Goal: Information Seeking & Learning: Understand process/instructions

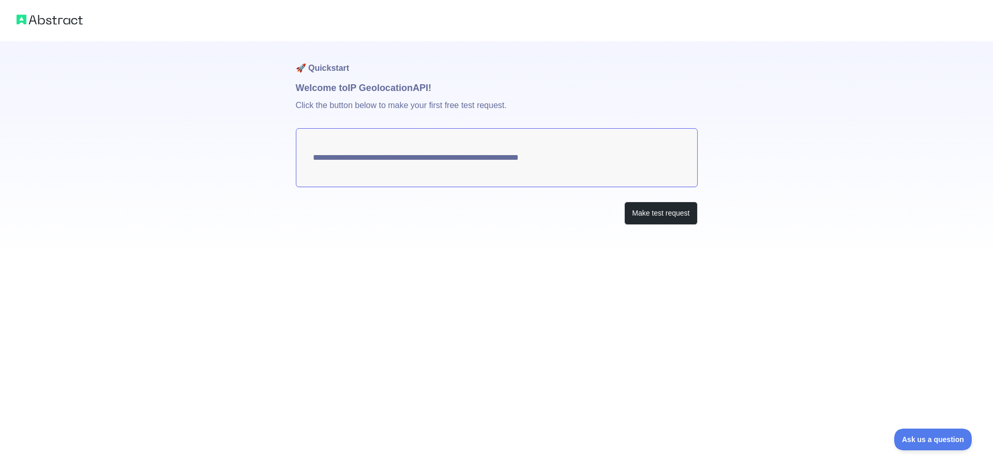
click at [534, 161] on textarea "**********" at bounding box center [497, 157] width 402 height 59
click at [657, 231] on div "**********" at bounding box center [497, 153] width 402 height 225
click at [664, 219] on button "Make test request" at bounding box center [660, 213] width 73 height 23
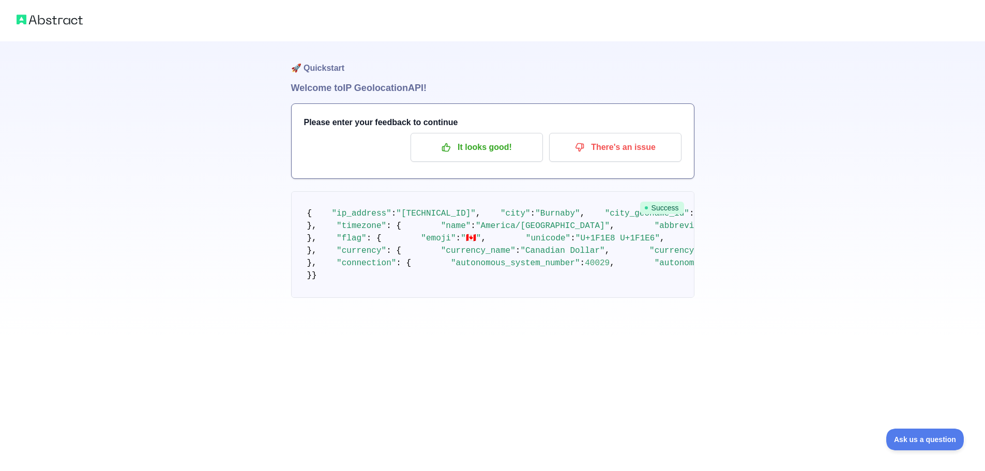
click at [450, 220] on pre "{ "ip_address" : "[TECHNICAL_ID]" , "city" : "[GEOGRAPHIC_DATA]" , "city_geonam…" at bounding box center [492, 244] width 403 height 107
click at [477, 149] on p "It looks good!" at bounding box center [476, 148] width 117 height 18
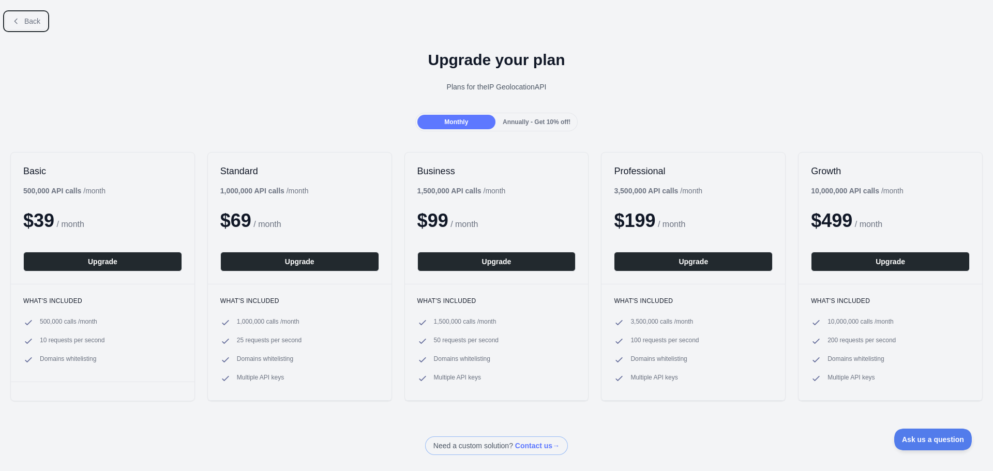
click at [28, 17] on span "Back" at bounding box center [32, 21] width 16 height 8
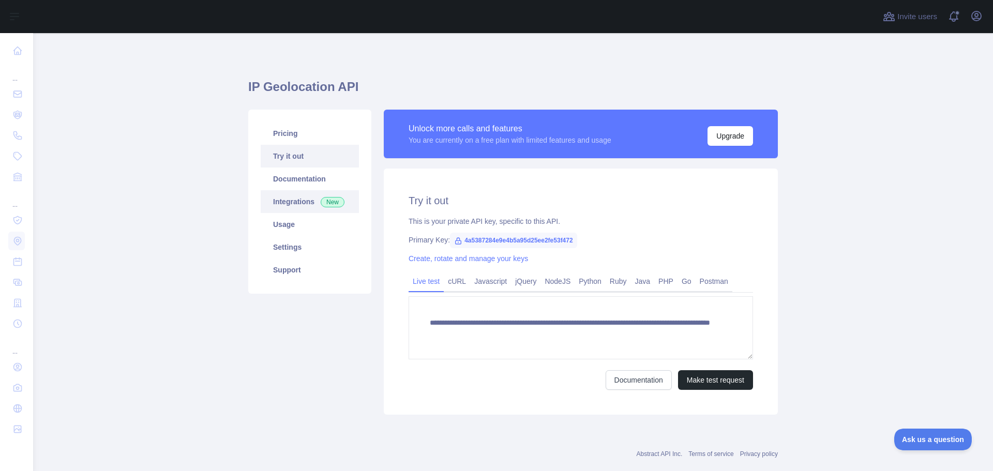
click at [321, 204] on span "New" at bounding box center [333, 202] width 24 height 10
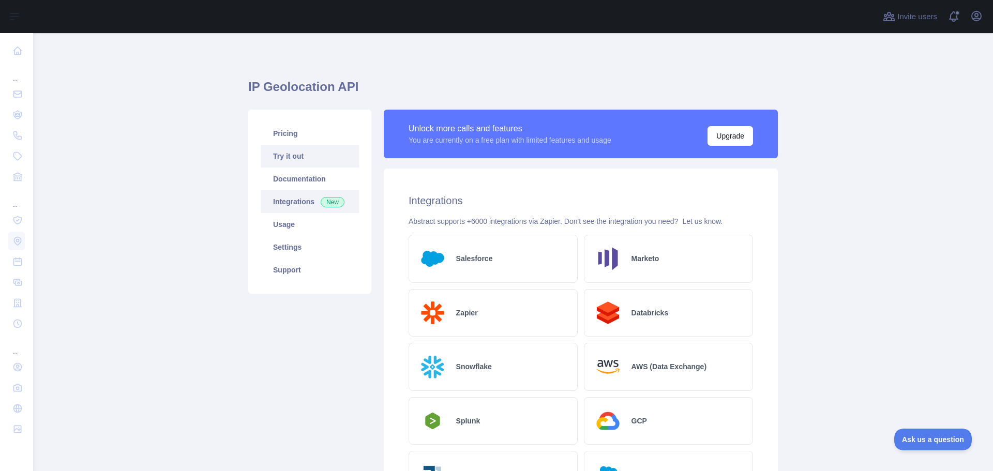
click at [325, 164] on link "Try it out" at bounding box center [310, 156] width 98 height 23
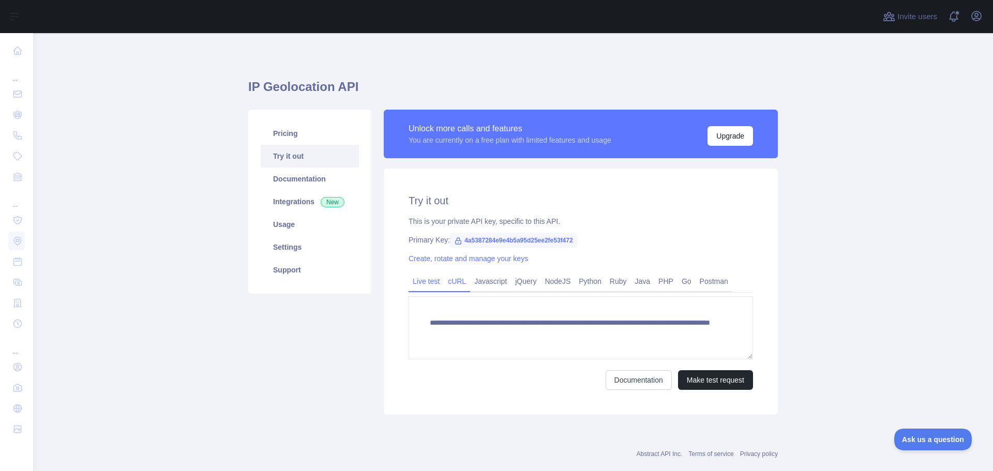
click at [447, 280] on link "cURL" at bounding box center [457, 281] width 26 height 17
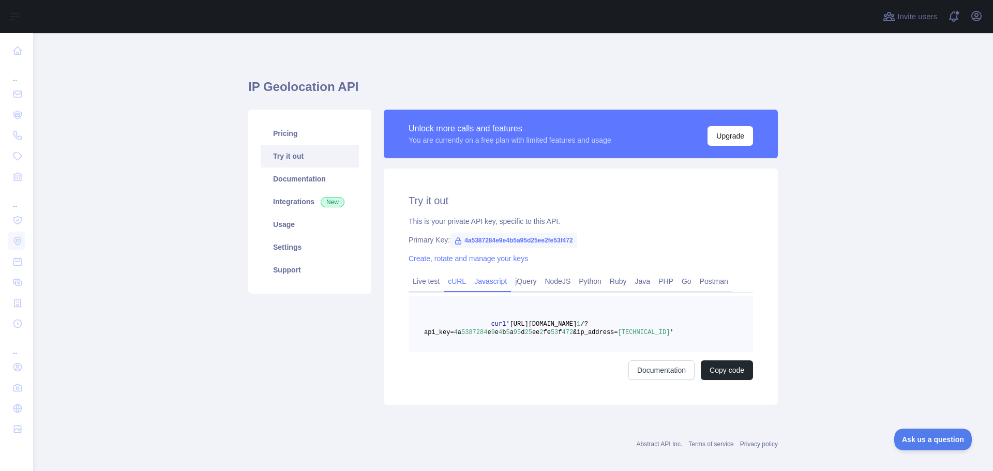
click at [486, 283] on link "Javascript" at bounding box center [490, 281] width 41 height 17
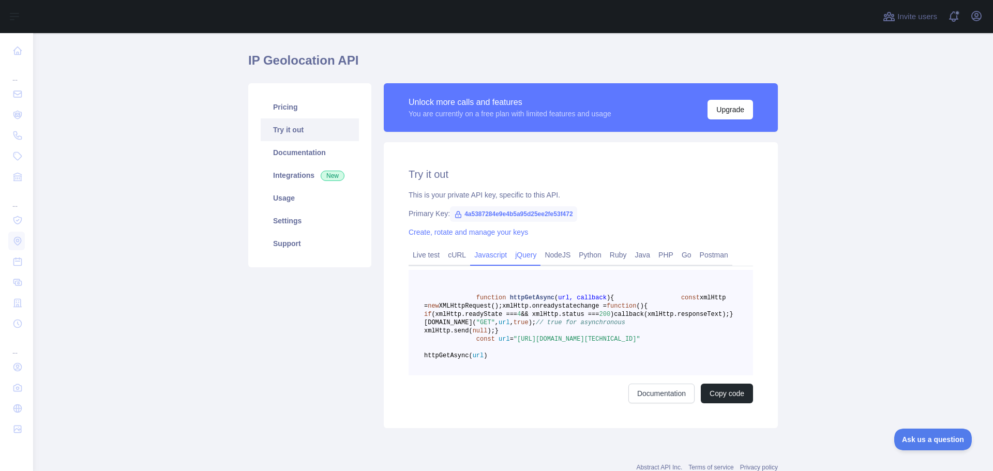
scroll to position [52, 0]
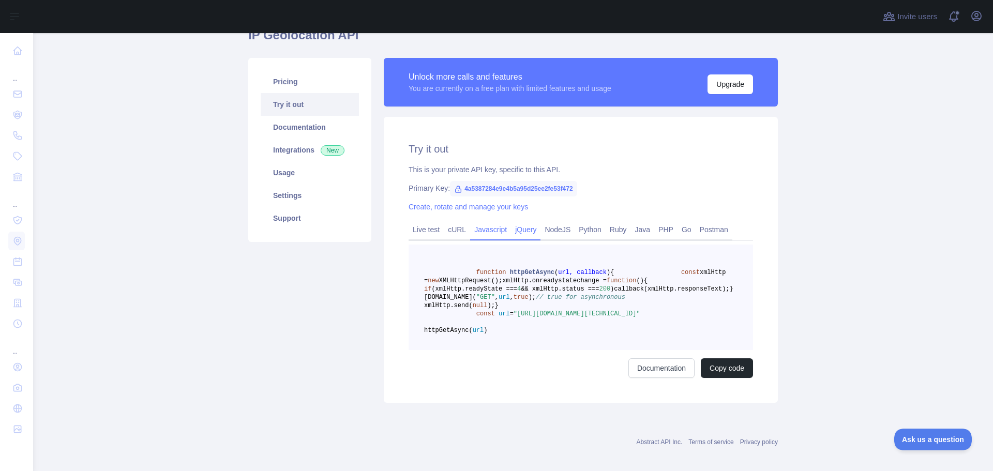
click at [515, 228] on link "jQuery" at bounding box center [525, 229] width 29 height 17
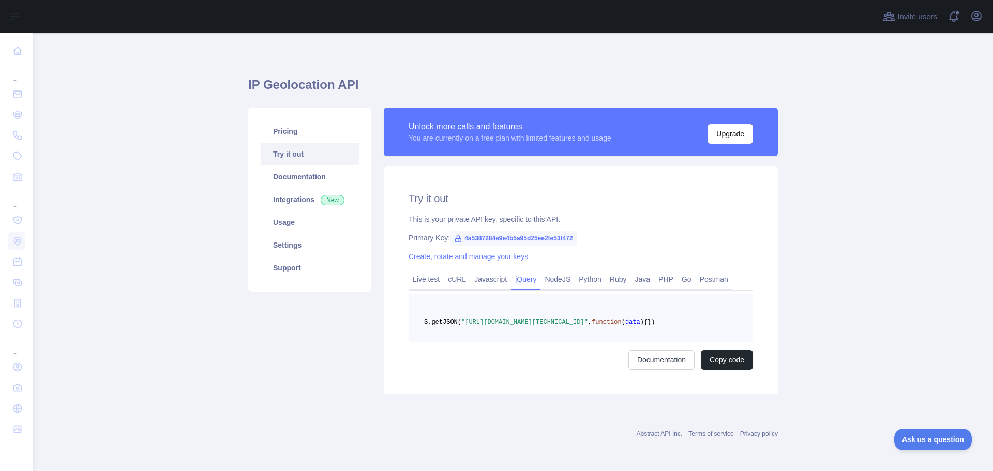
scroll to position [19, 0]
click at [560, 271] on link "NodeJS" at bounding box center [557, 279] width 34 height 17
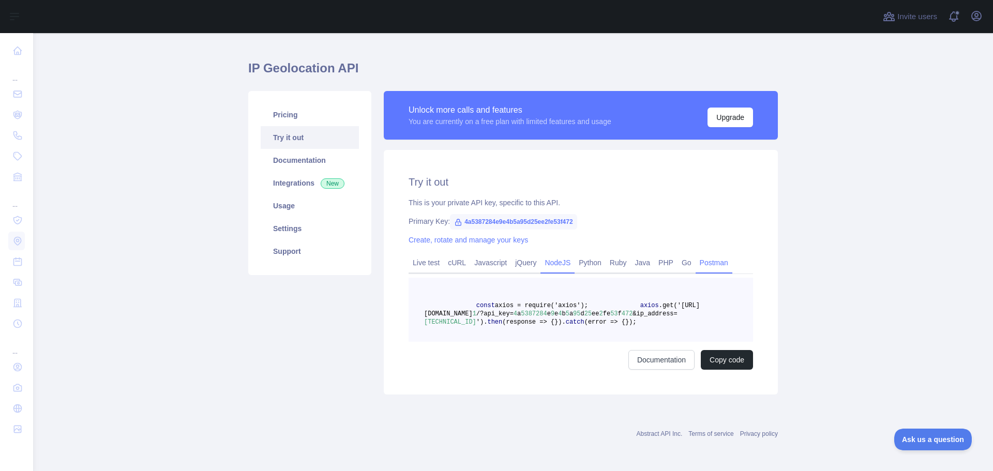
click at [712, 260] on link "Postman" at bounding box center [714, 262] width 37 height 17
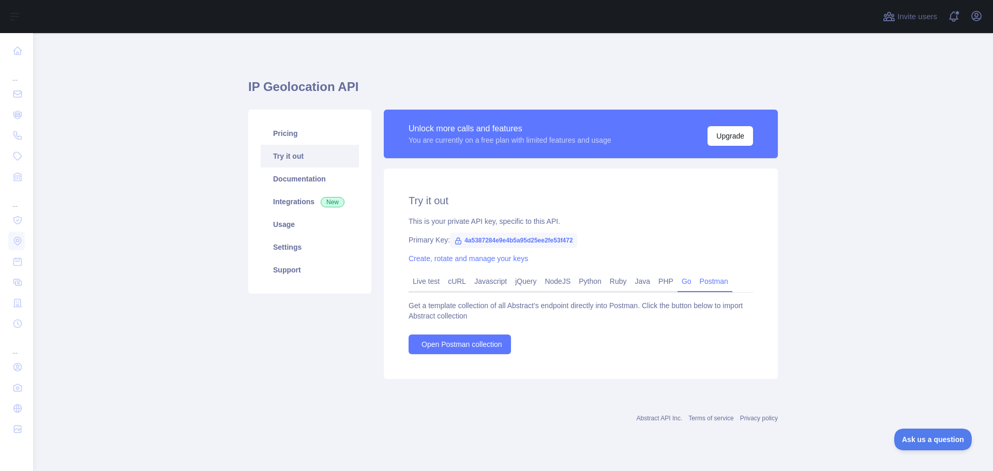
click at [677, 281] on link "Go" at bounding box center [686, 281] width 18 height 17
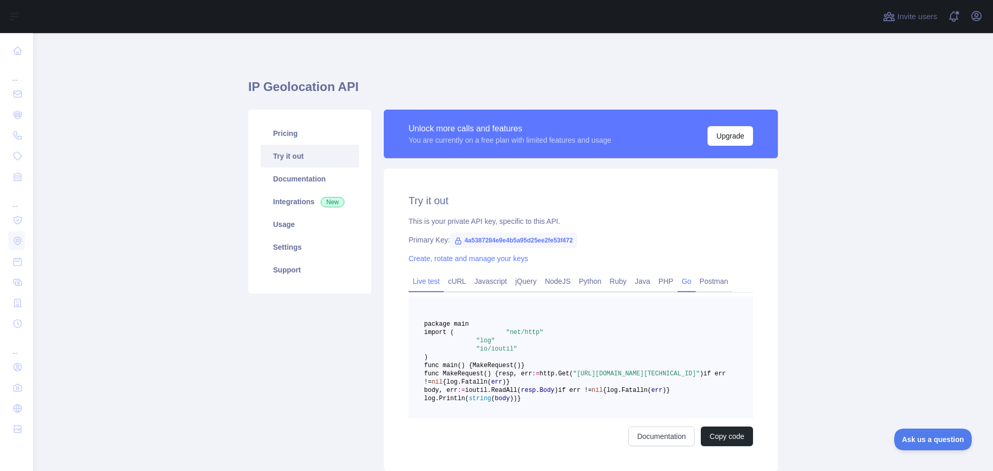
click at [434, 281] on link "Live test" at bounding box center [426, 281] width 35 height 17
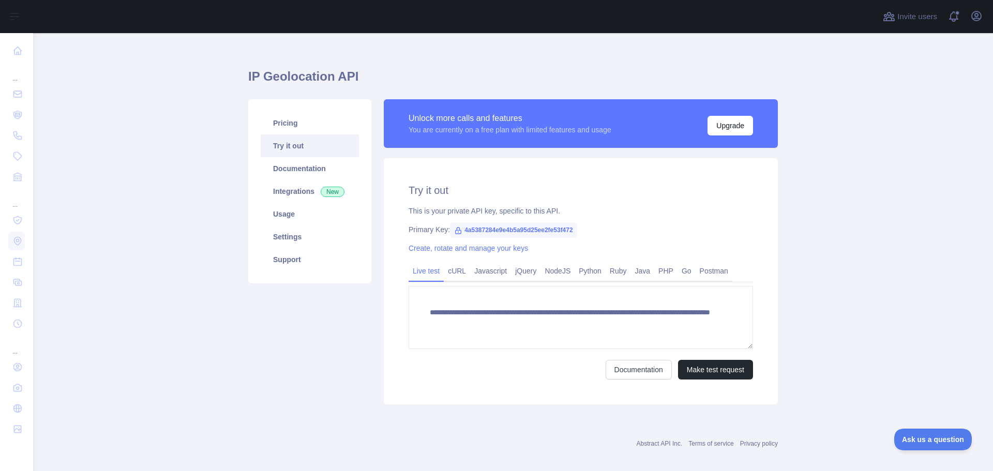
scroll to position [20, 0]
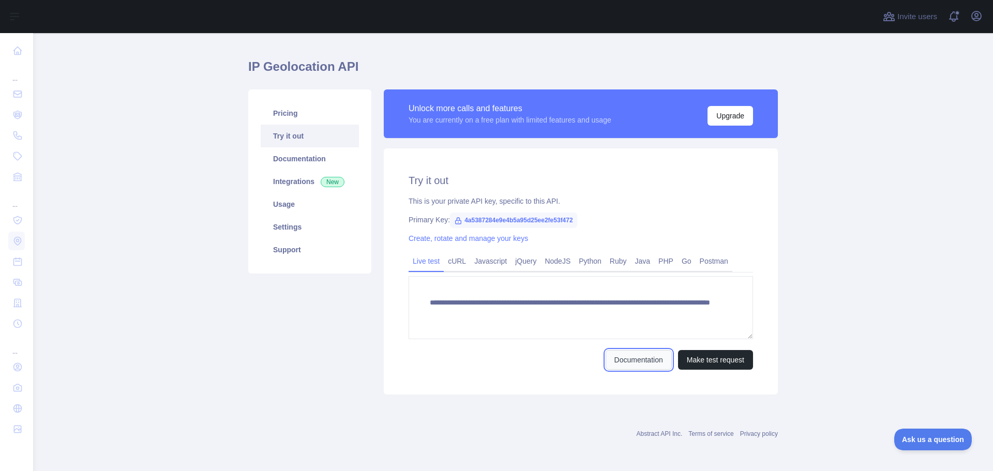
click at [650, 354] on link "Documentation" at bounding box center [639, 360] width 66 height 20
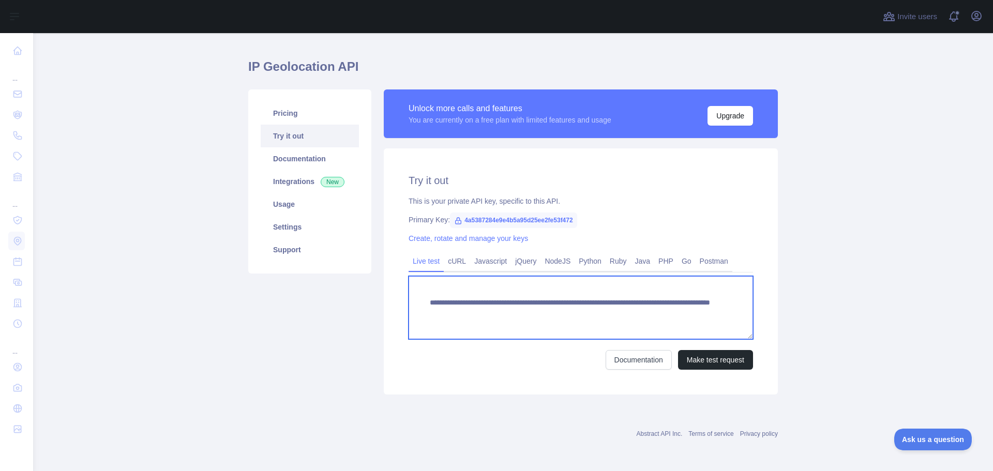
click at [494, 306] on textarea "**********" at bounding box center [581, 307] width 344 height 63
